Goal: Task Accomplishment & Management: Complete application form

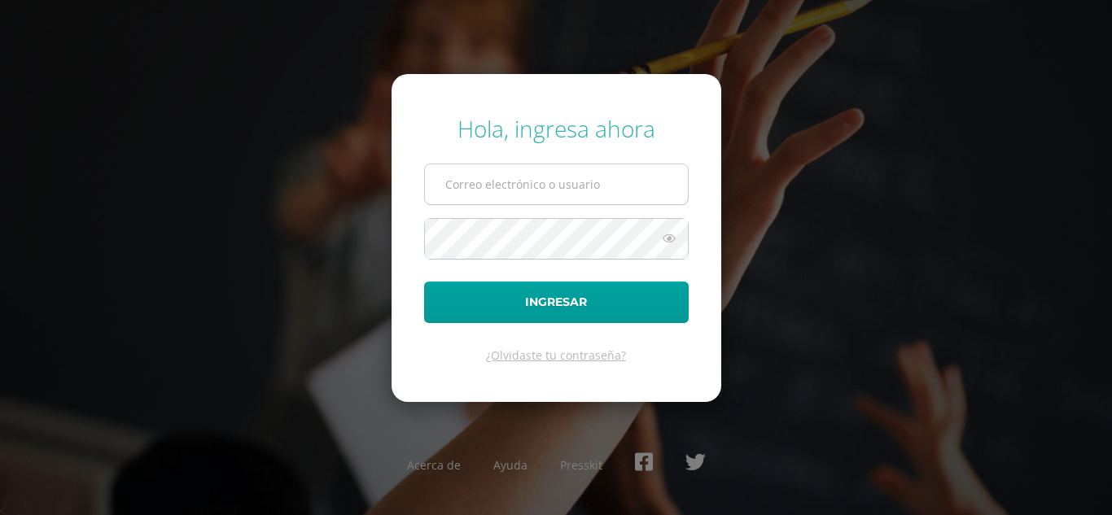
click at [488, 183] on input "text" at bounding box center [556, 184] width 263 height 40
type input "rocioiboy24@maiagt.org"
click at [667, 243] on icon at bounding box center [668, 239] width 21 height 20
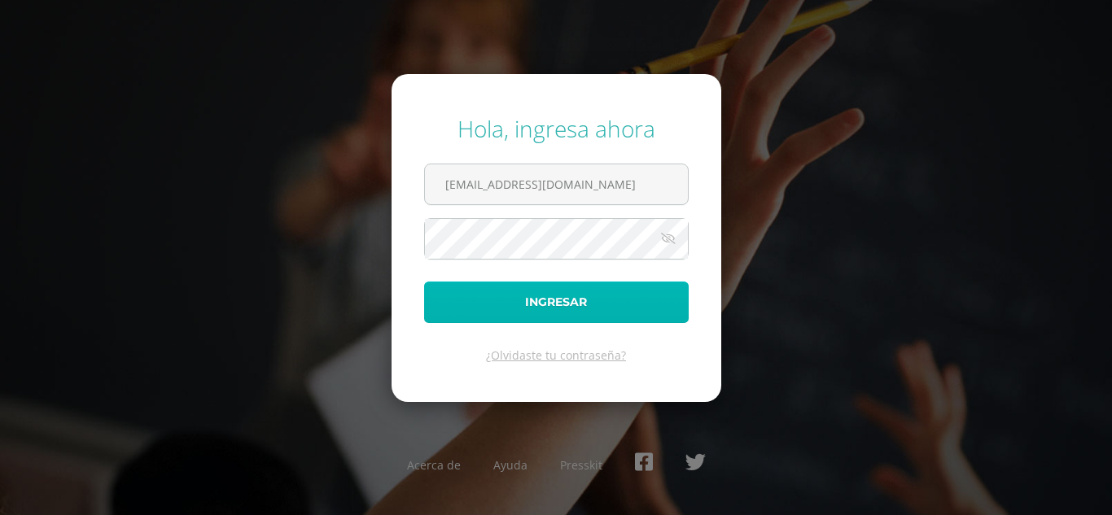
click at [640, 308] on button "Ingresar" at bounding box center [556, 303] width 264 height 42
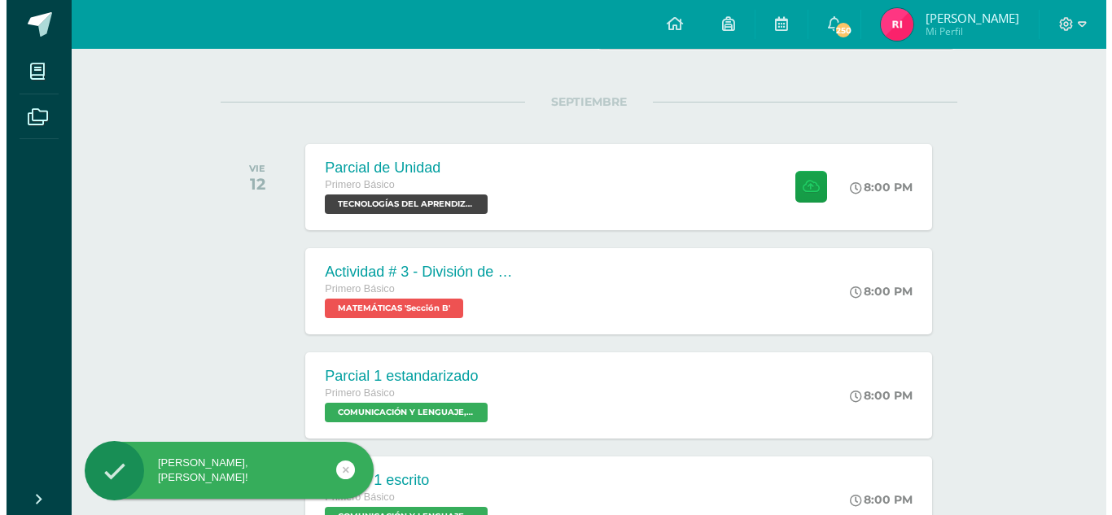
scroll to position [178, 0]
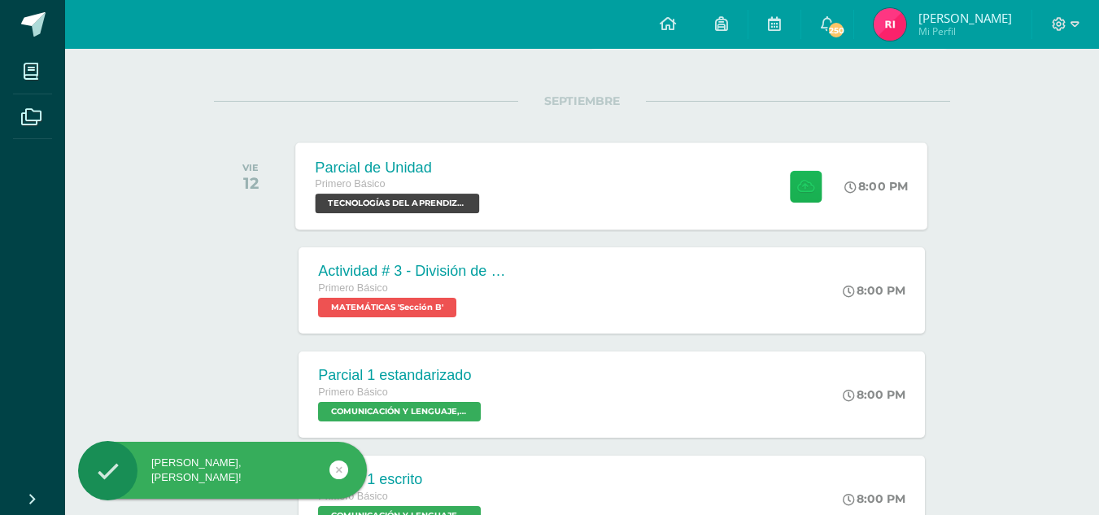
click at [801, 190] on icon at bounding box center [806, 186] width 17 height 14
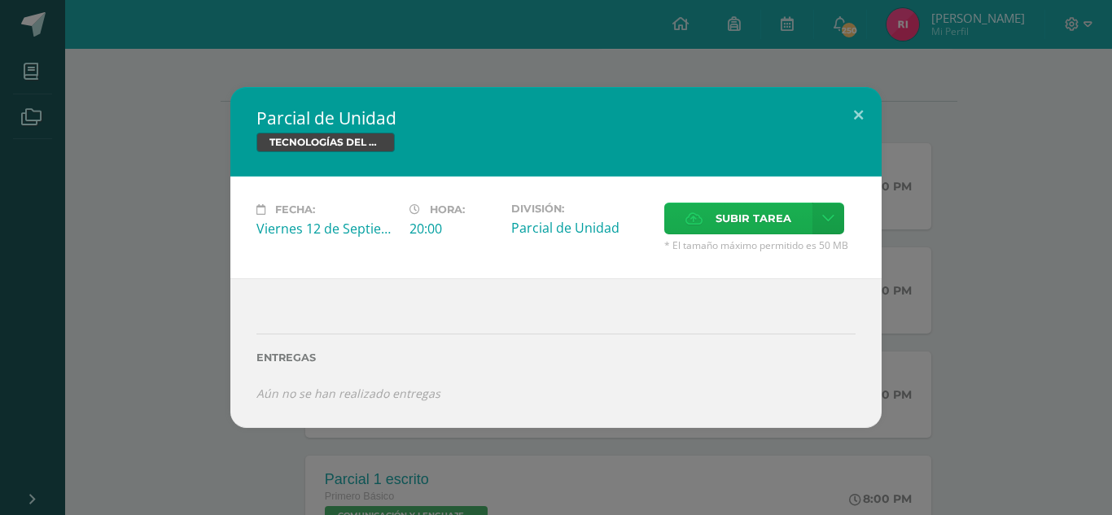
click at [729, 210] on span "Subir tarea" at bounding box center [753, 218] width 76 height 30
click at [0, 0] on input "Subir tarea" at bounding box center [0, 0] width 0 height 0
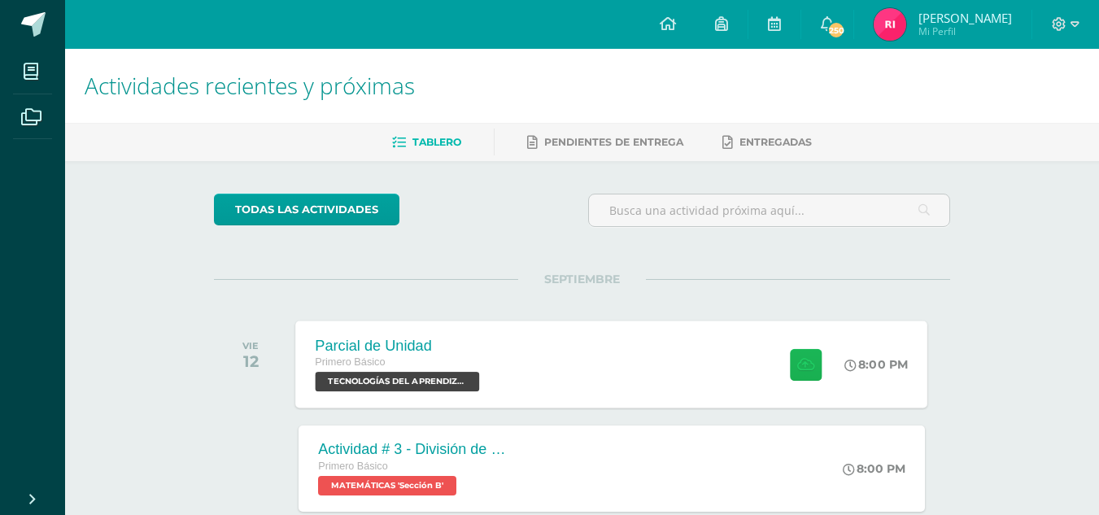
click at [811, 365] on icon at bounding box center [806, 364] width 17 height 14
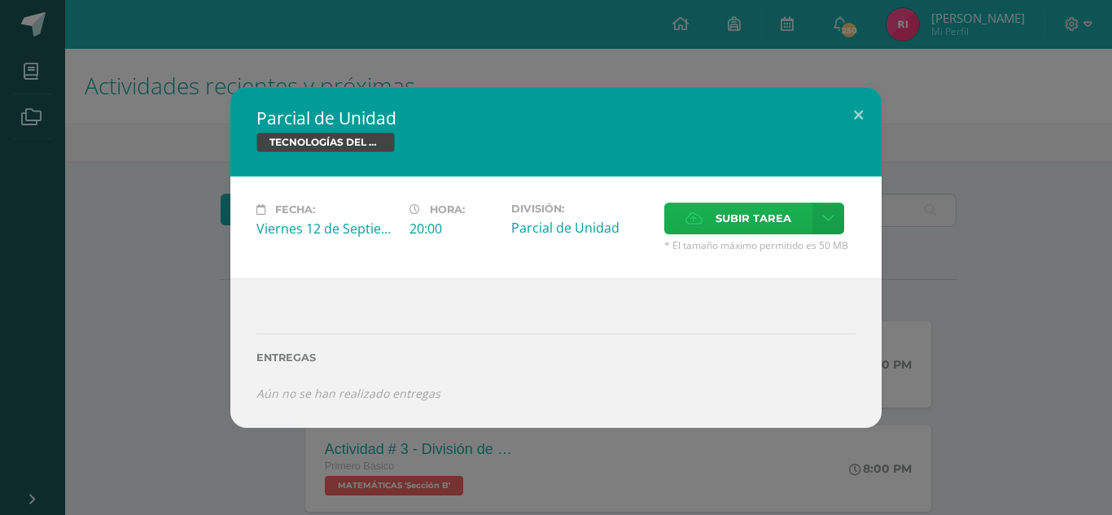
click at [784, 222] on span "Subir tarea" at bounding box center [753, 218] width 76 height 30
click at [0, 0] on input "Subir tarea" at bounding box center [0, 0] width 0 height 0
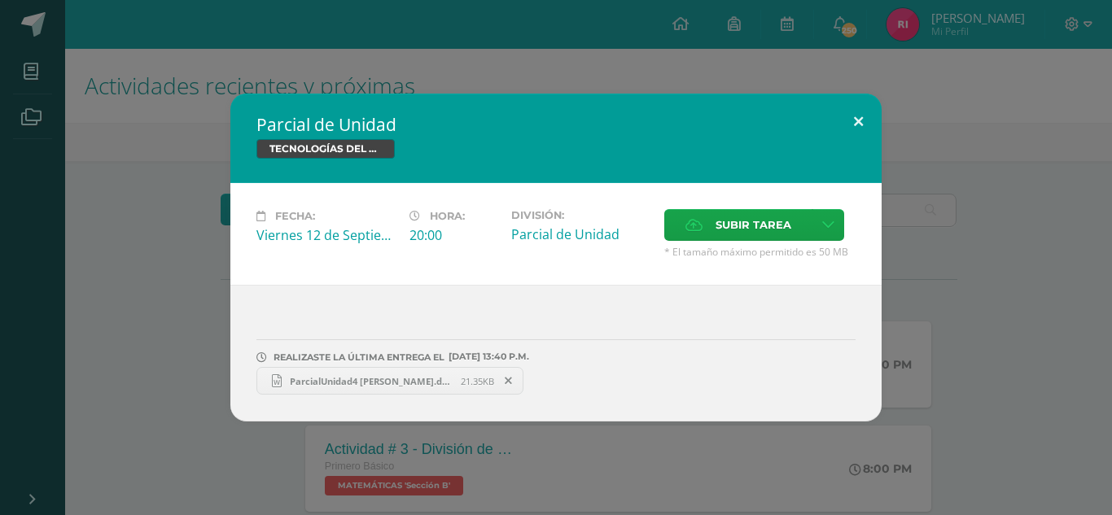
click at [859, 118] on button at bounding box center [858, 121] width 46 height 55
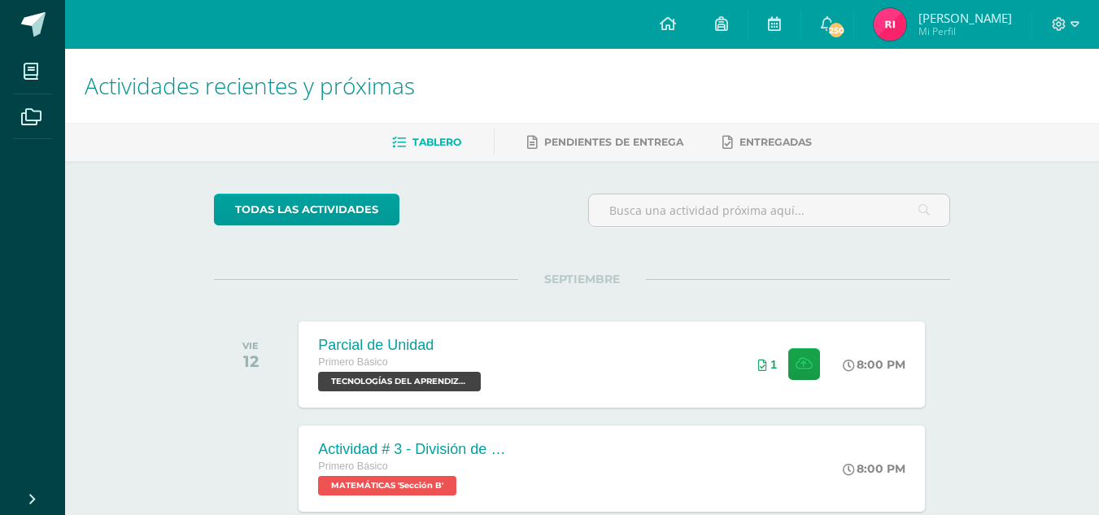
click at [907, 27] on img at bounding box center [890, 24] width 33 height 33
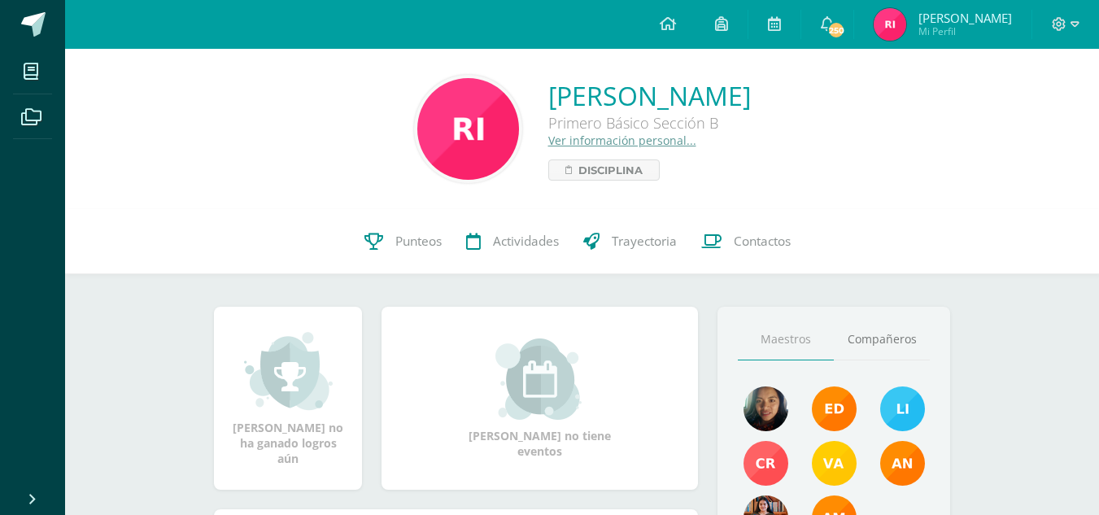
click at [405, 251] on link "Punteos" at bounding box center [403, 241] width 102 height 65
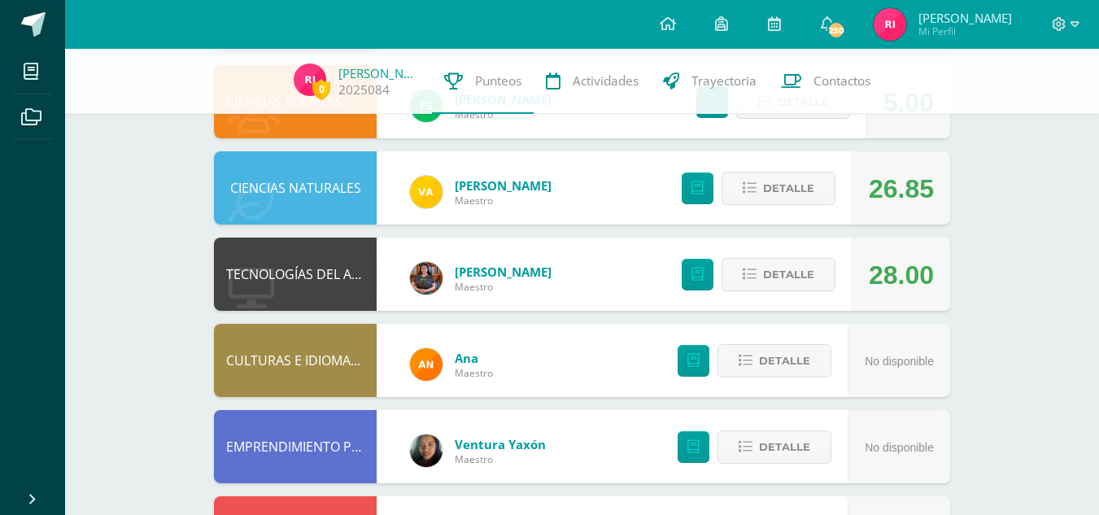
scroll to position [624, 0]
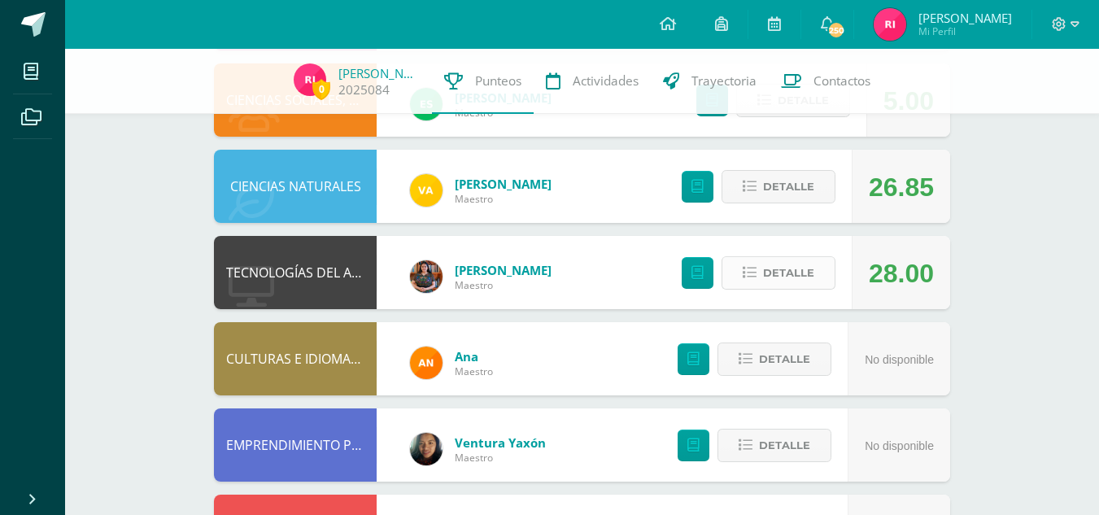
click at [736, 263] on button "Detalle" at bounding box center [779, 272] width 114 height 33
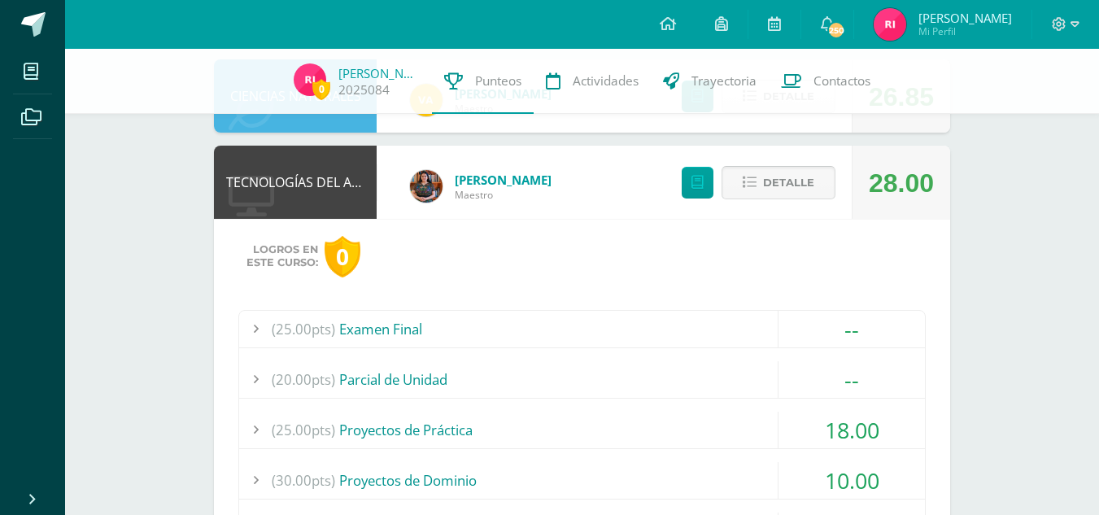
scroll to position [708, 0]
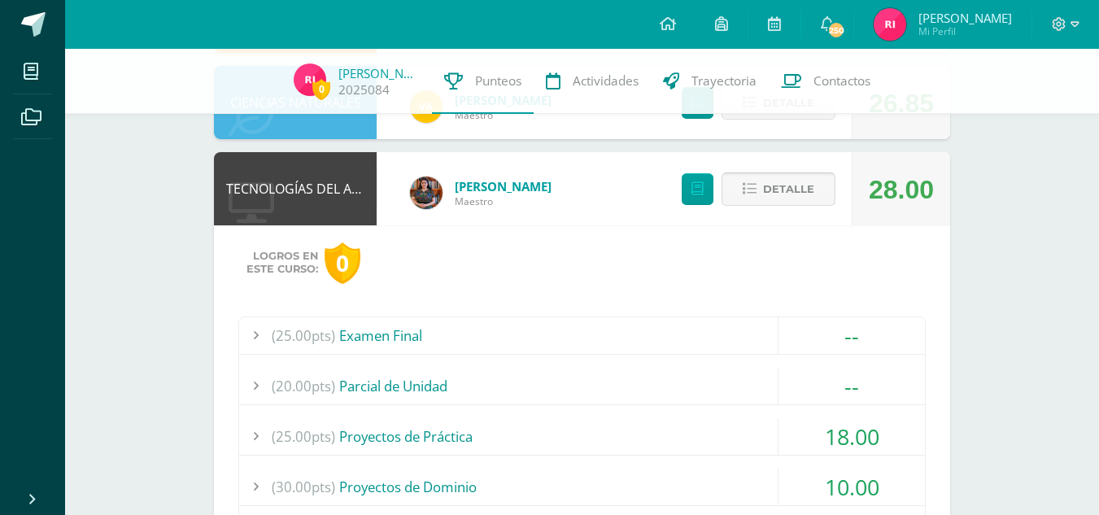
click at [805, 184] on span "Detalle" at bounding box center [788, 189] width 51 height 30
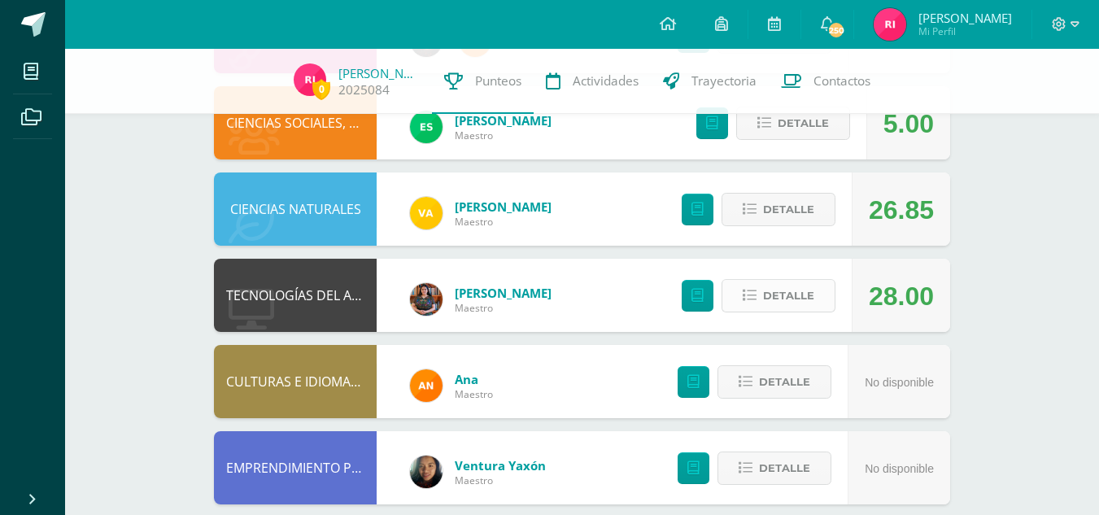
scroll to position [601, 0]
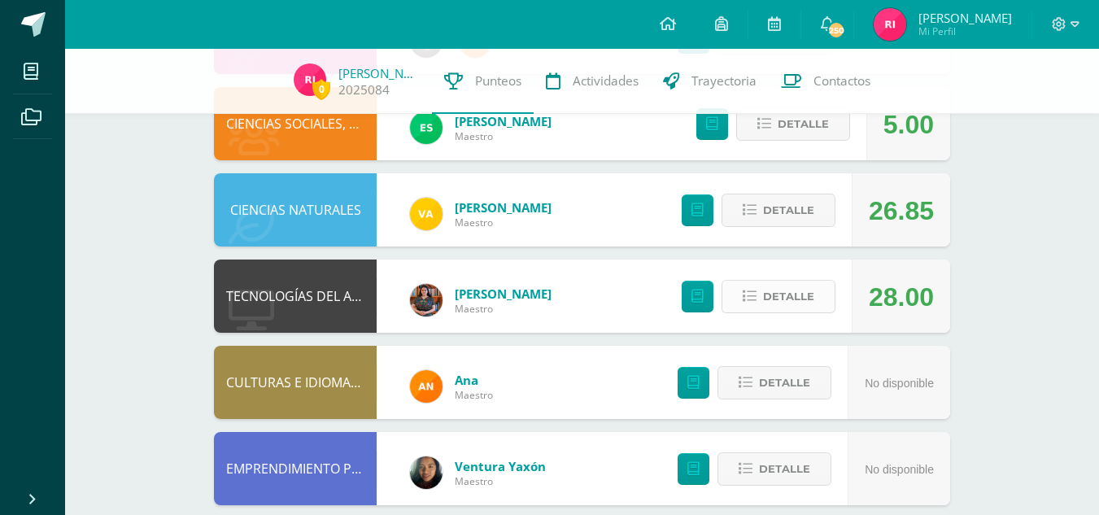
click at [781, 291] on span "Detalle" at bounding box center [788, 297] width 51 height 30
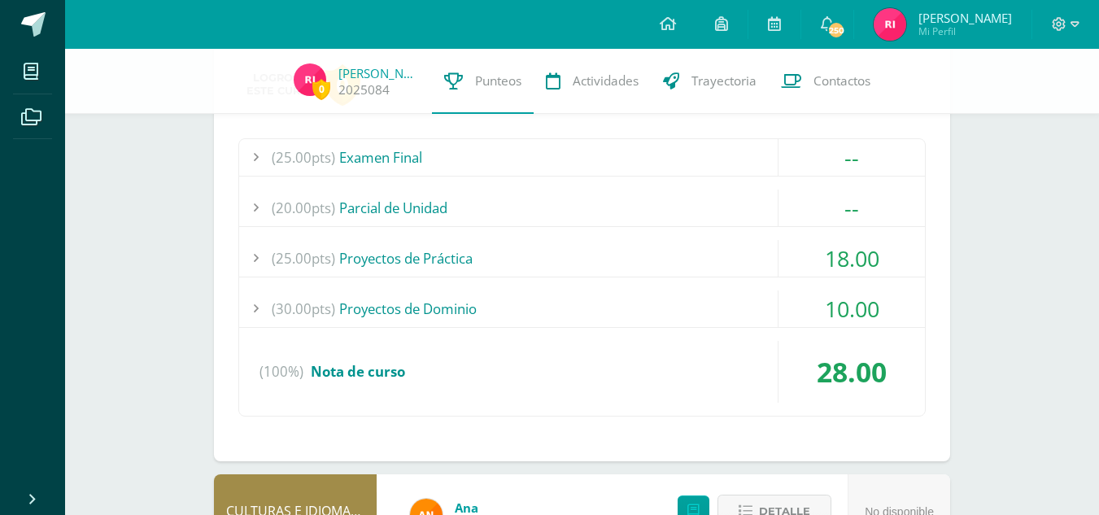
scroll to position [887, 0]
